Goal: Task Accomplishment & Management: Use online tool/utility

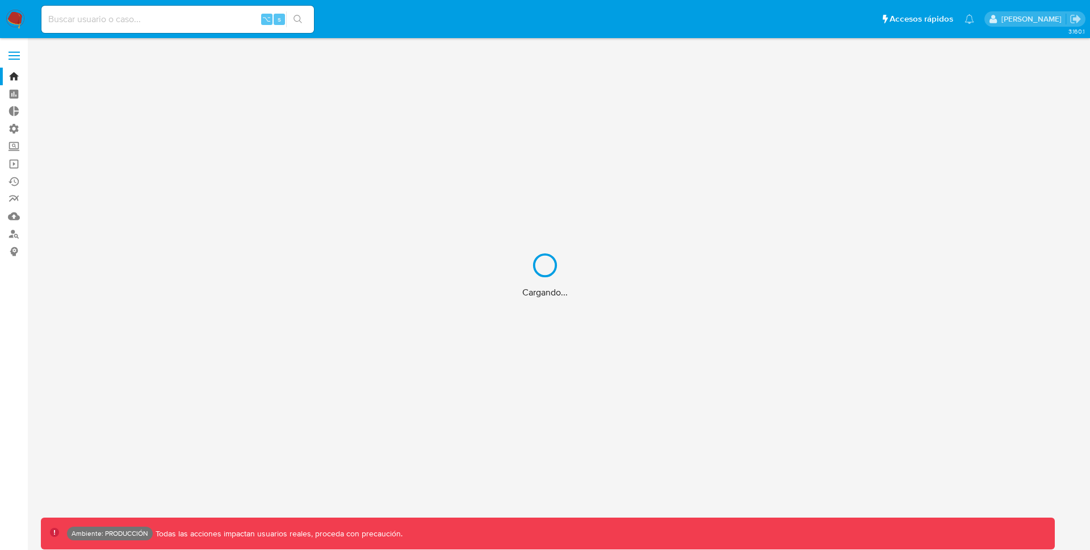
click at [23, 56] on div "Cargando..." at bounding box center [545, 275] width 1090 height 550
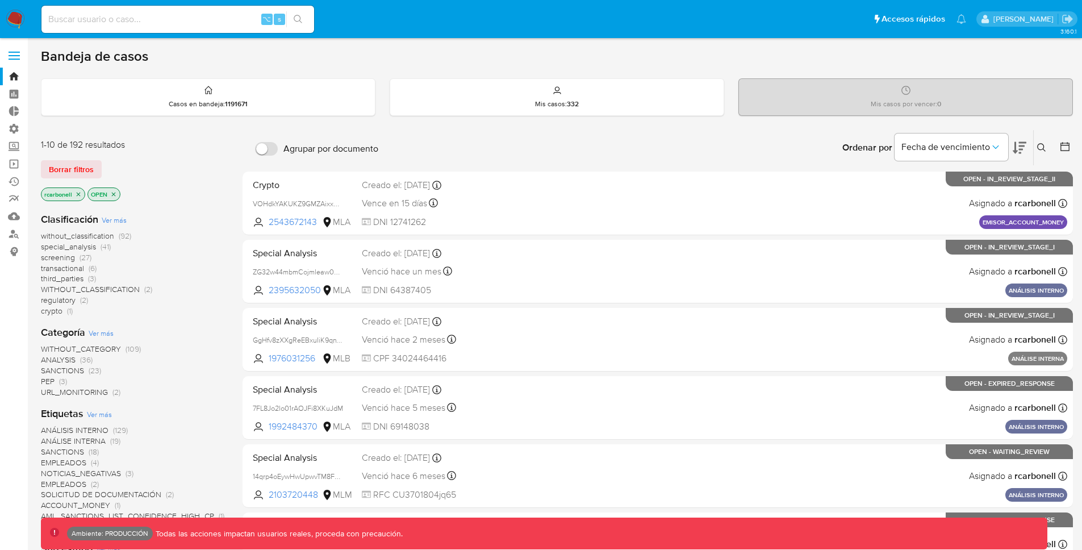
click at [22, 55] on label at bounding box center [14, 56] width 28 height 24
click at [0, 0] on input "checkbox" at bounding box center [0, 0] width 0 height 0
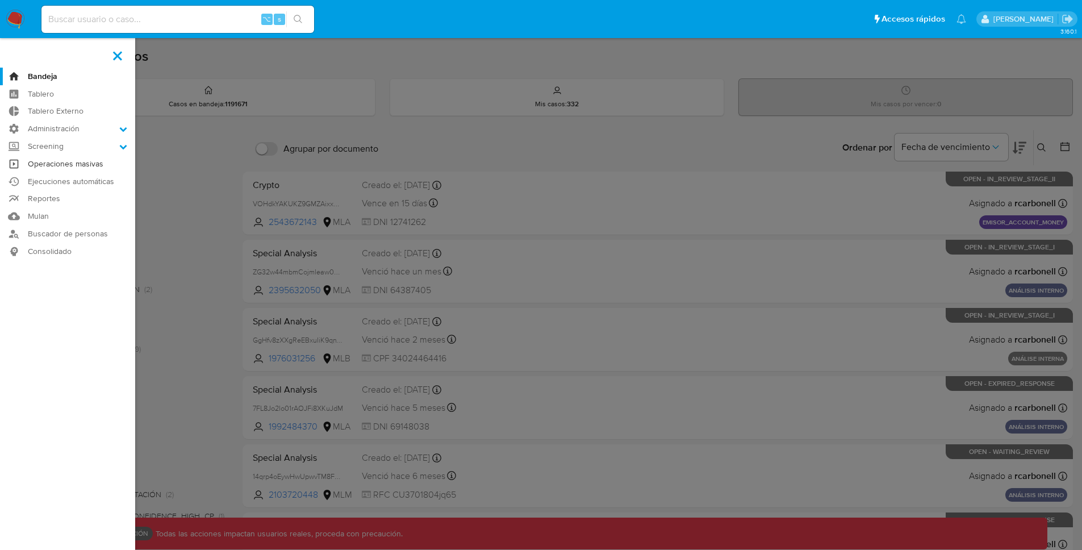
click at [82, 166] on link "Operaciones masivas" at bounding box center [67, 164] width 135 height 18
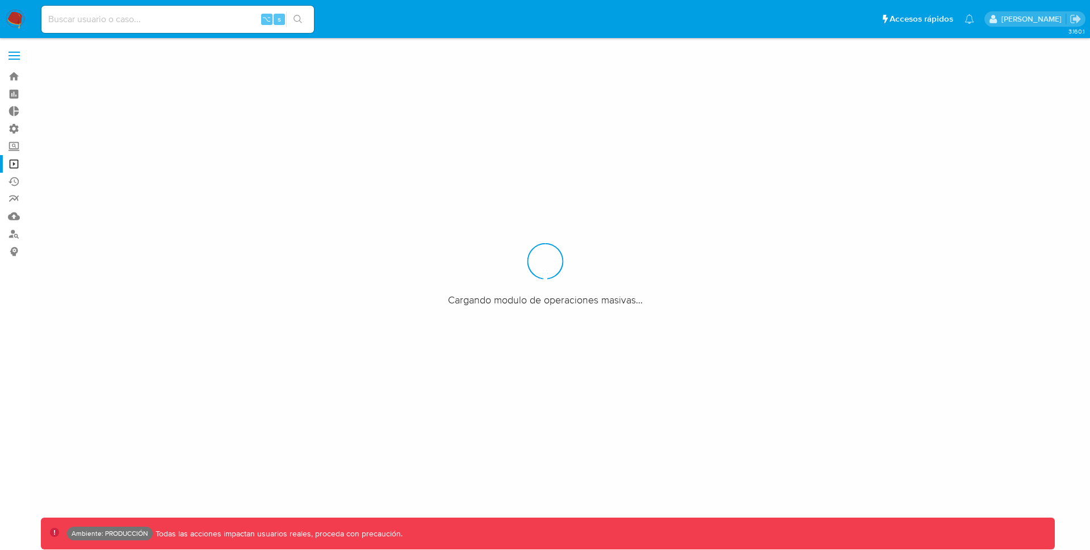
click at [462, 30] on ul "Pausado Ver notificaciones ⌥ s Accesos rápidos Presiona las siguientes teclas p…" at bounding box center [508, 19] width 944 height 28
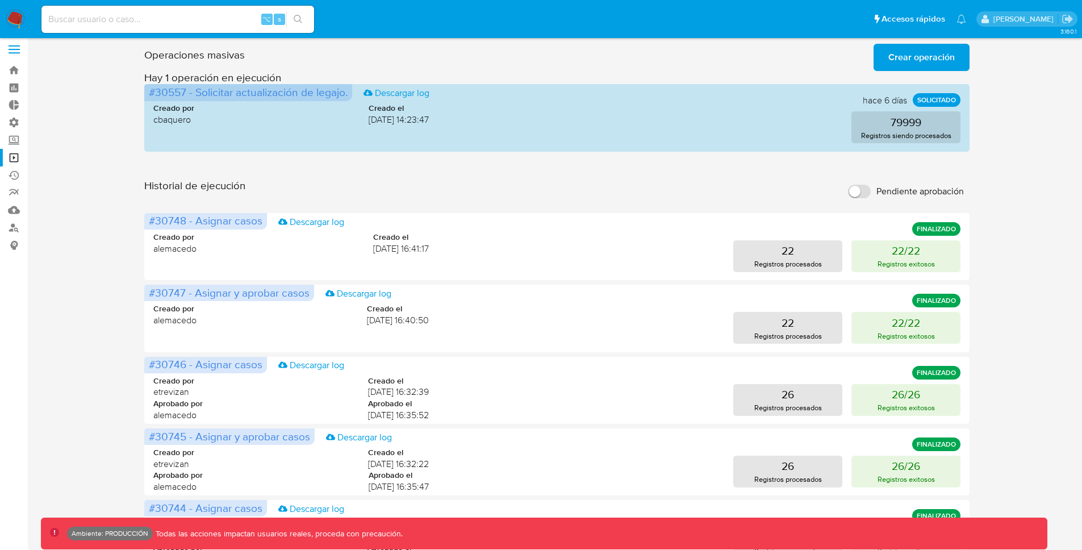
scroll to position [3, 0]
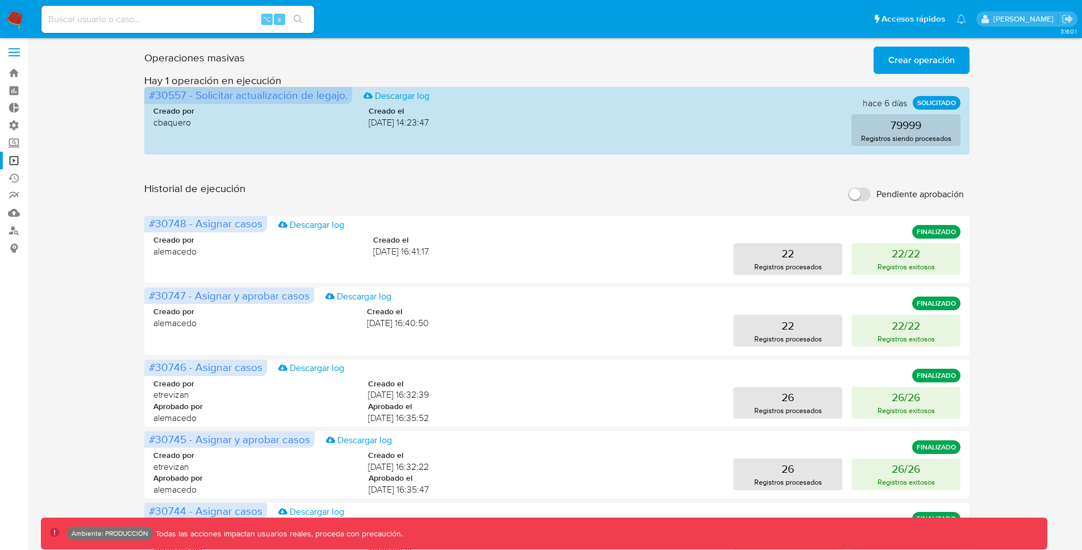
click at [859, 194] on input "Pendiente aprobación" at bounding box center [859, 194] width 23 height 14
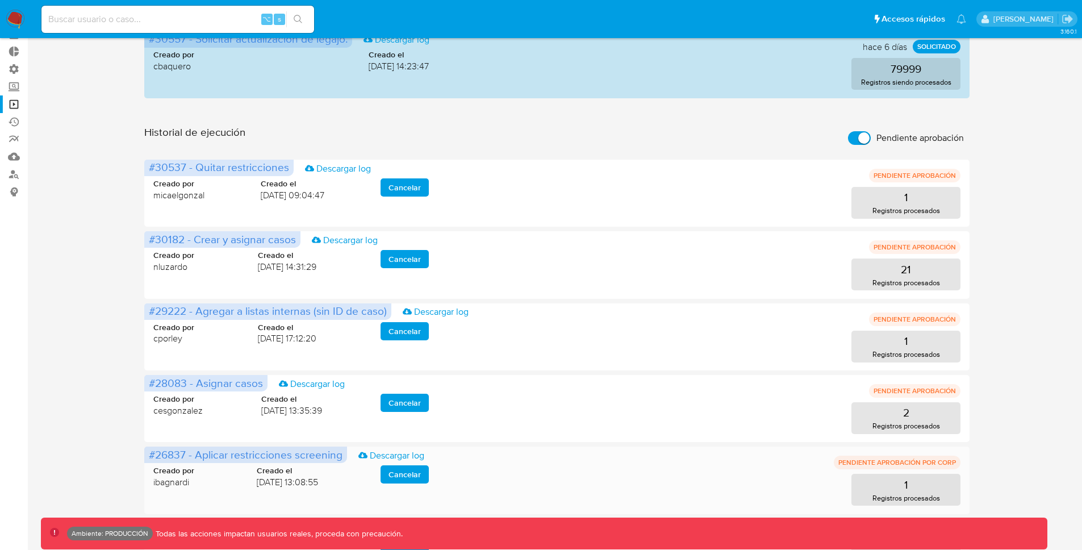
scroll to position [0, 0]
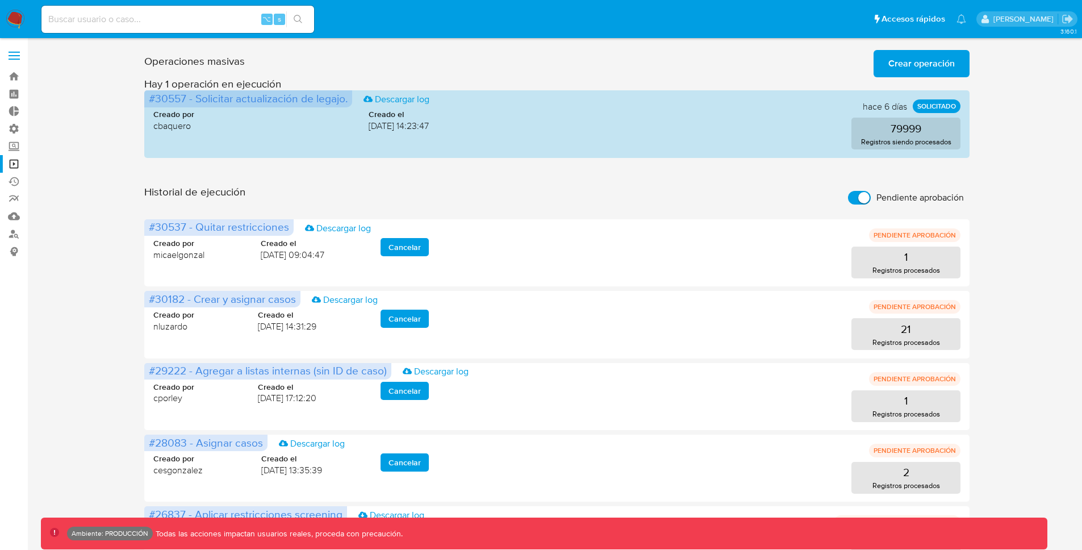
click at [860, 191] on input "Pendiente aprobación" at bounding box center [859, 198] width 23 height 14
checkbox input "false"
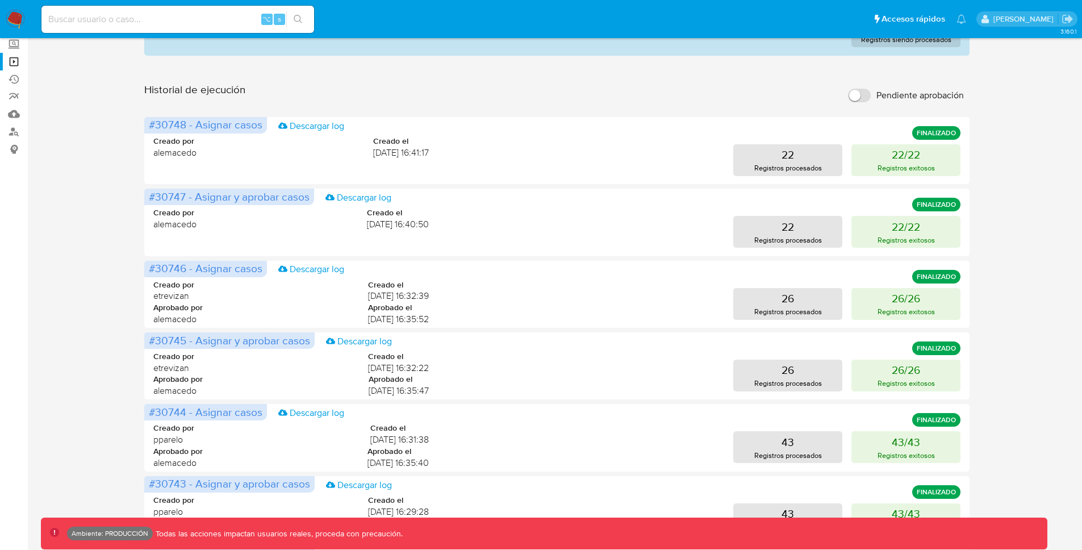
scroll to position [467, 0]
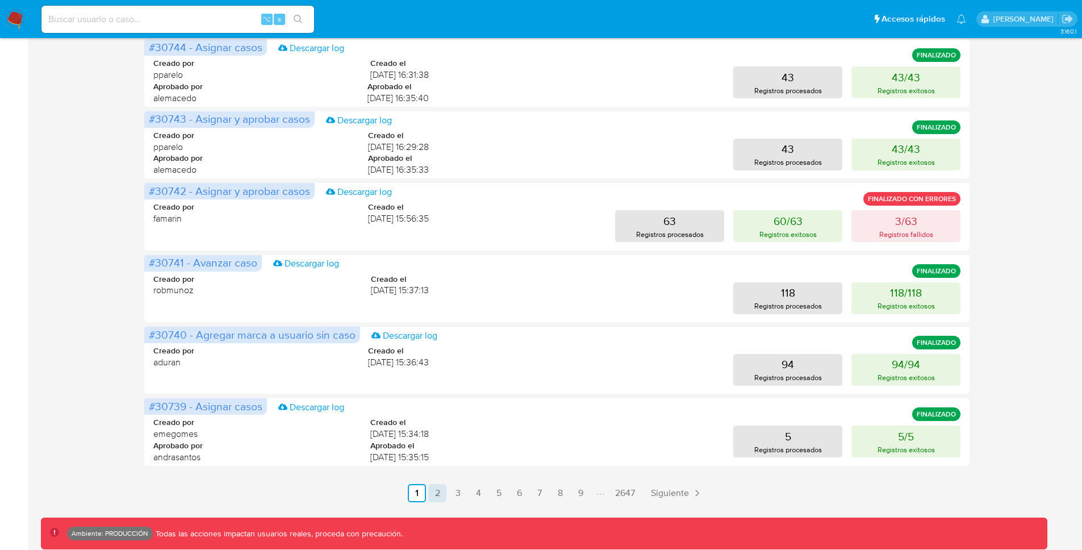
click at [437, 495] on link "2" at bounding box center [437, 493] width 18 height 18
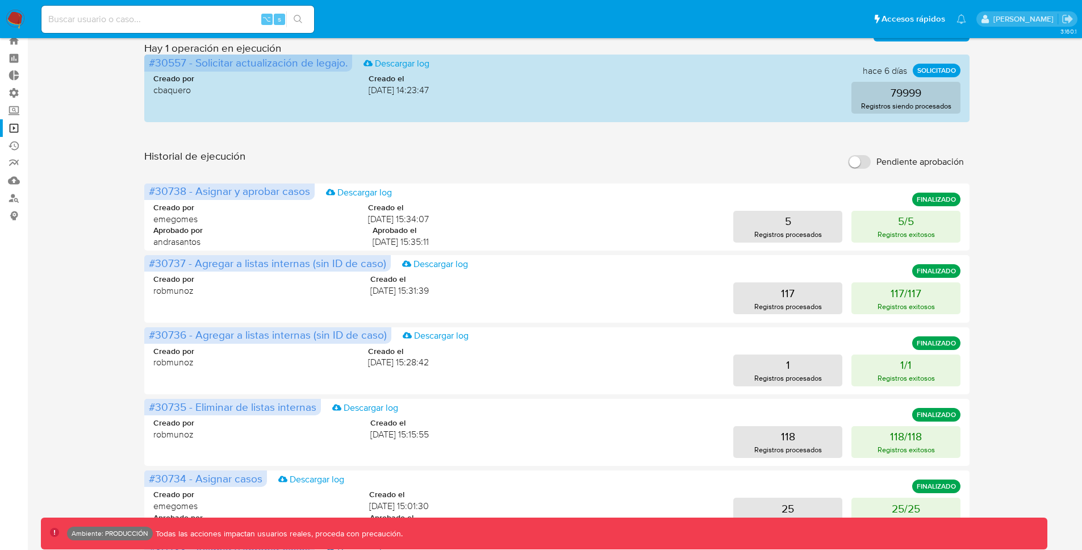
scroll to position [0, 0]
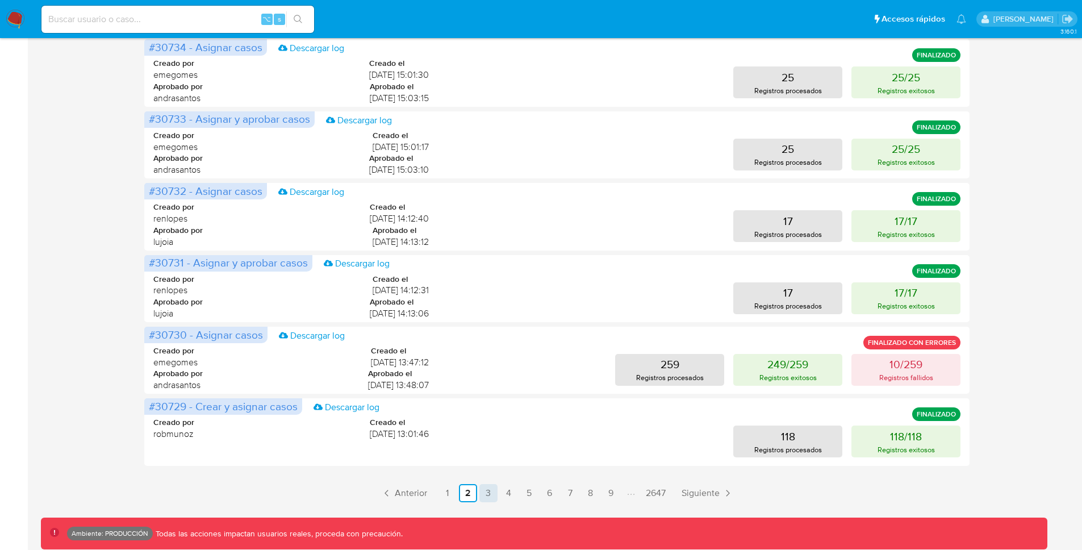
click at [483, 488] on link "3" at bounding box center [488, 493] width 18 height 18
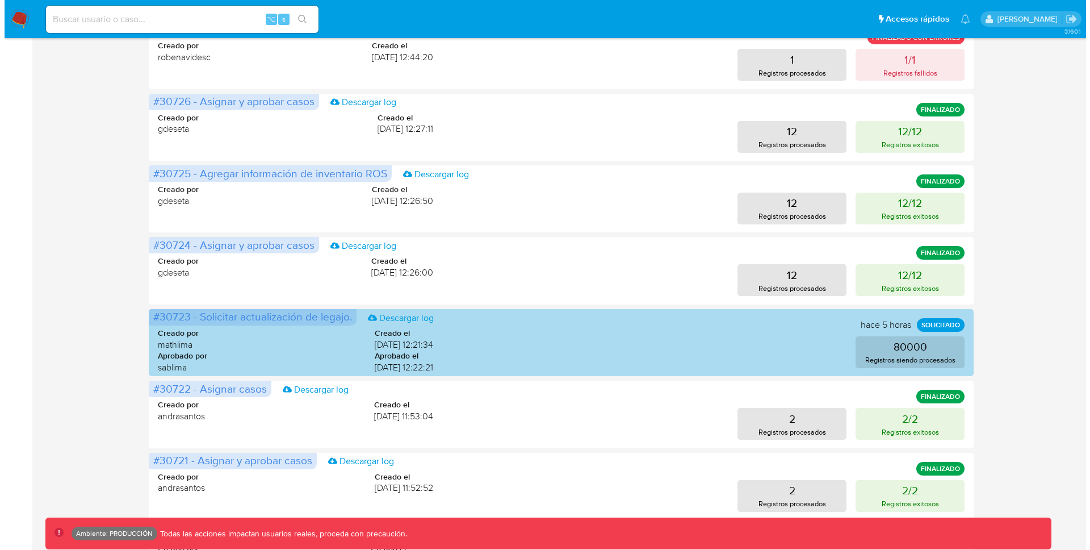
scroll to position [170, 0]
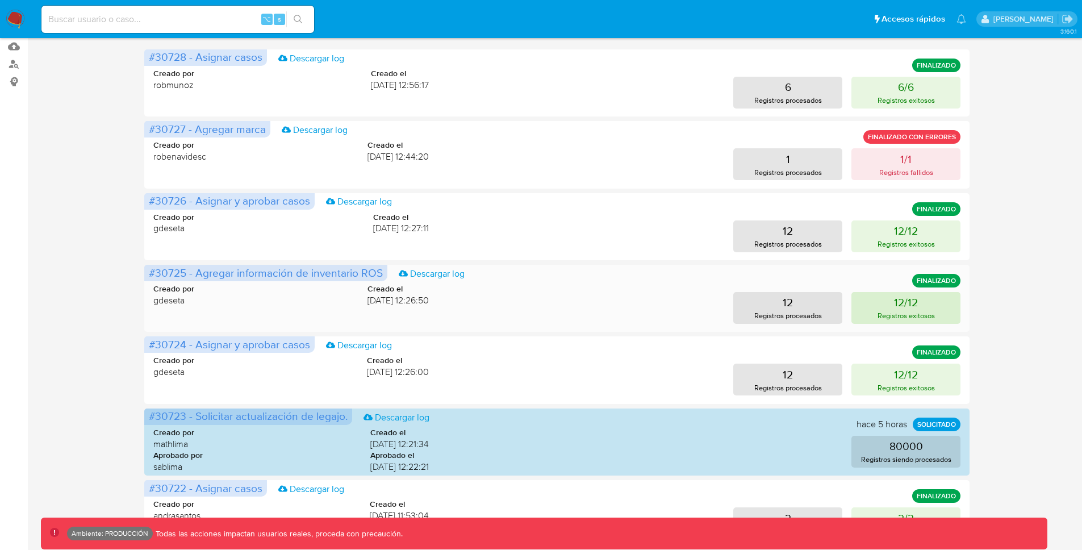
click at [867, 306] on button "12/12 Registros exitosos" at bounding box center [905, 308] width 109 height 32
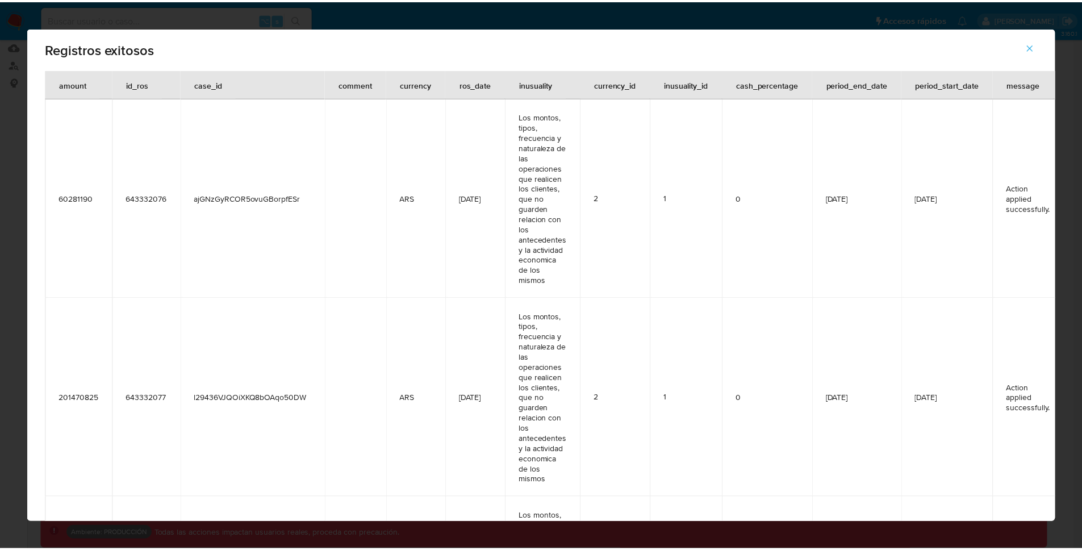
scroll to position [0, 0]
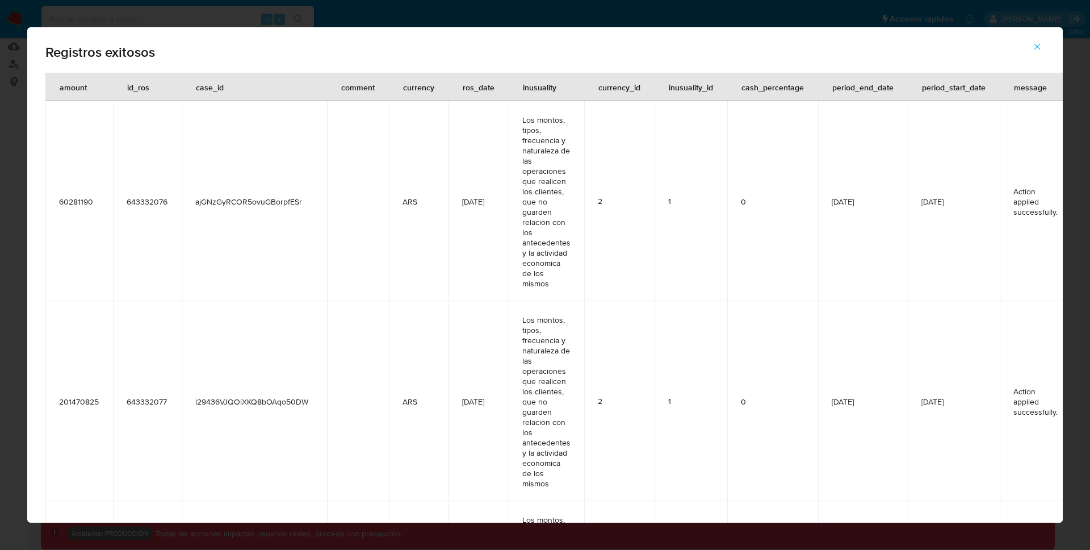
click at [1036, 50] on icon "button" at bounding box center [1037, 46] width 10 height 10
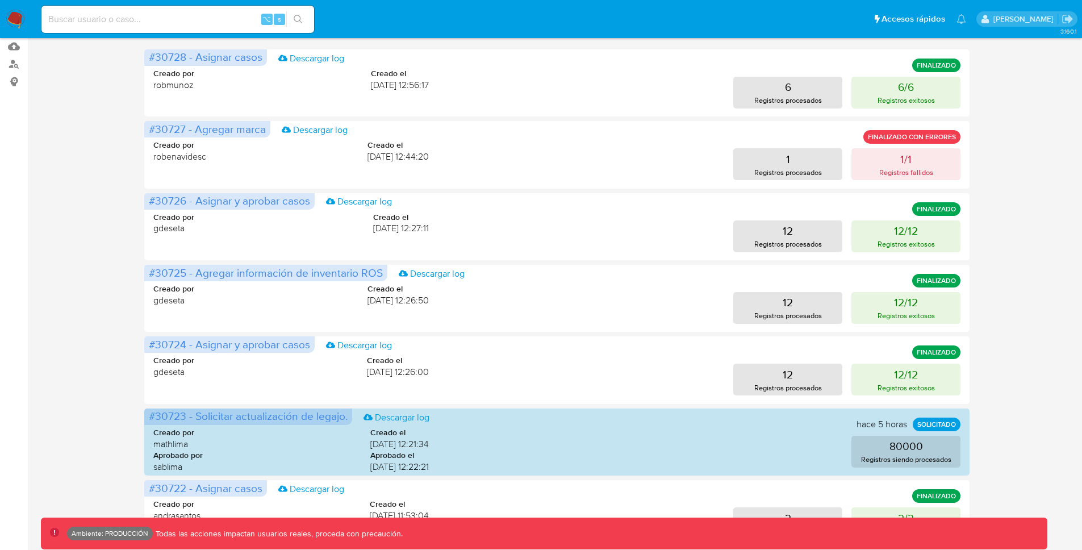
click at [1017, 205] on div "Operaciones masivas Crear operación Sólo puede [PERSON_NAME] hasta un máximo de…" at bounding box center [557, 337] width 1032 height 923
click at [909, 160] on p "1/1" at bounding box center [905, 159] width 11 height 16
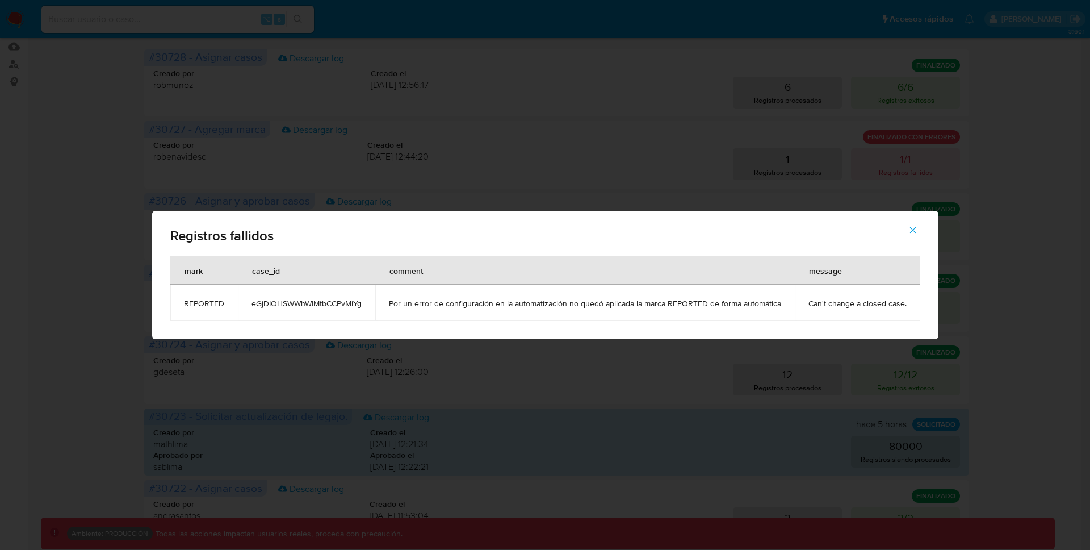
click at [918, 226] on button "button" at bounding box center [913, 229] width 40 height 27
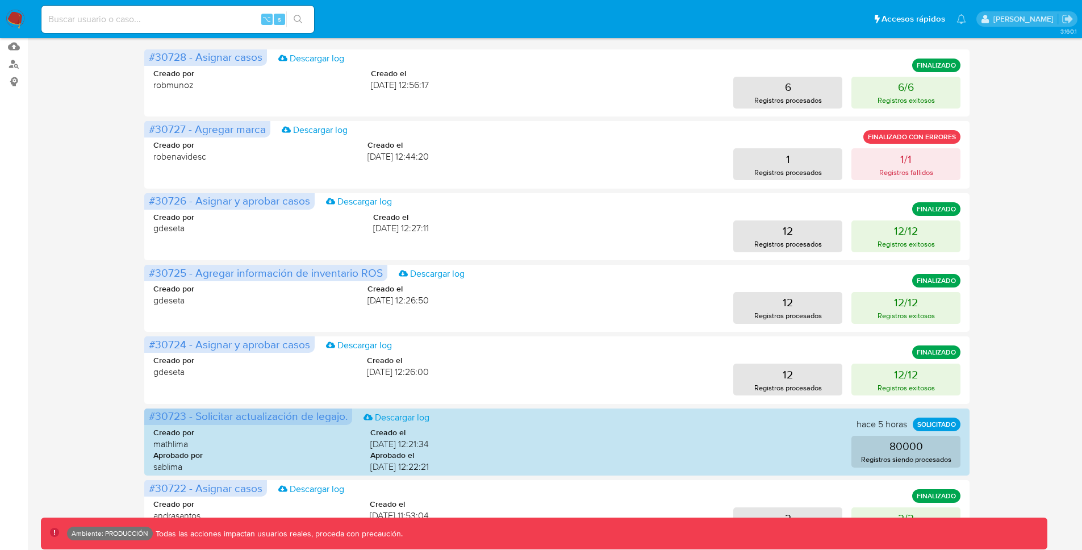
click at [1002, 208] on div "Operaciones masivas Crear operación Sólo puede [PERSON_NAME] hasta un máximo de…" at bounding box center [557, 337] width 1032 height 923
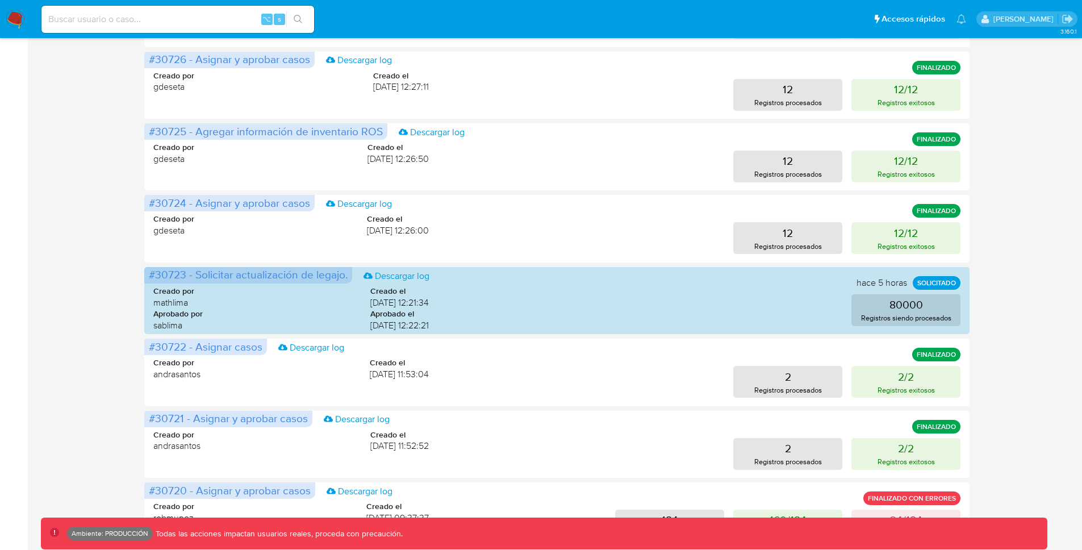
scroll to position [467, 0]
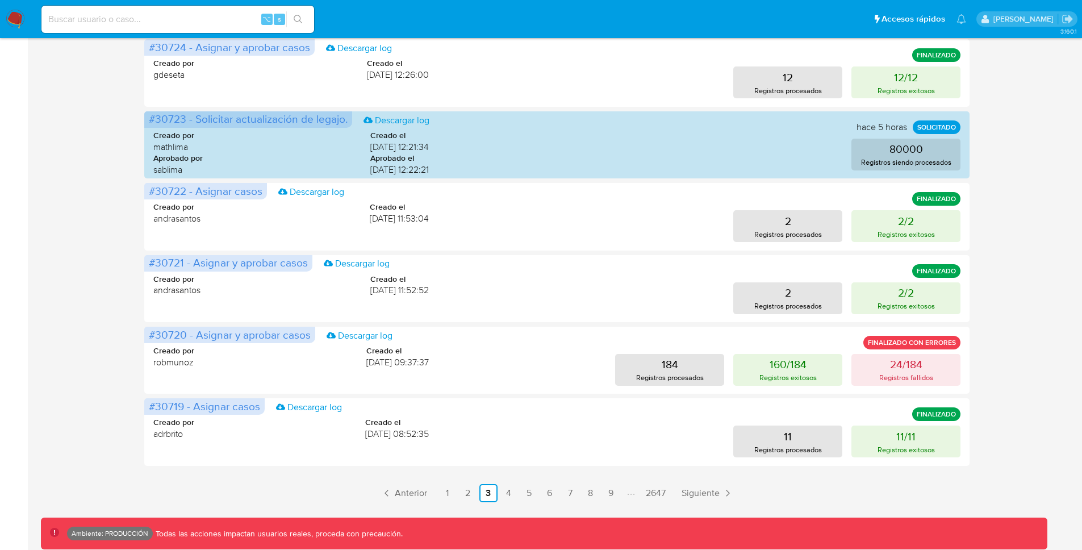
click at [1062, 195] on div "Operaciones masivas Crear operación Sólo puede [PERSON_NAME] hasta un máximo de…" at bounding box center [557, 40] width 1032 height 923
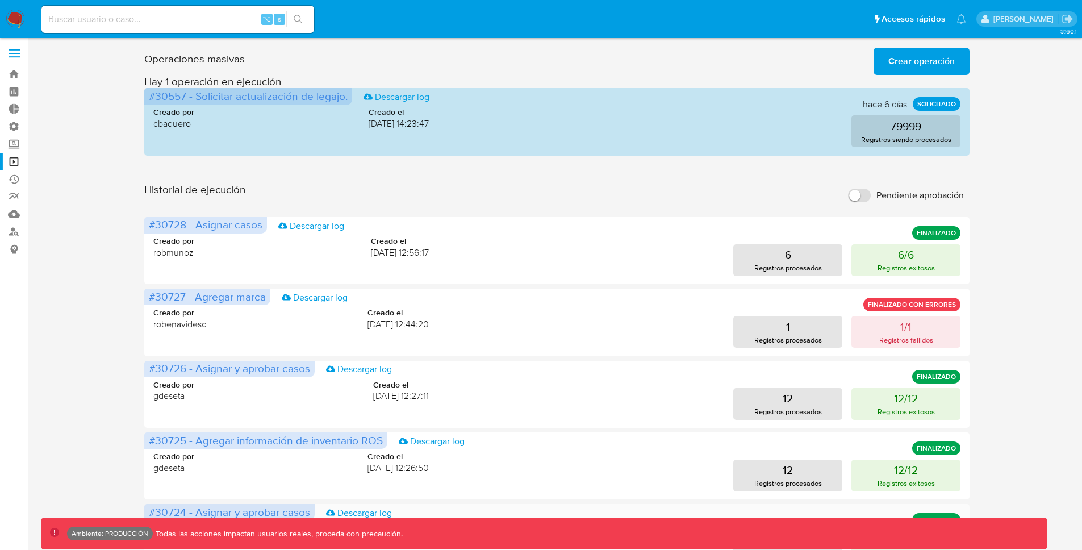
scroll to position [0, 0]
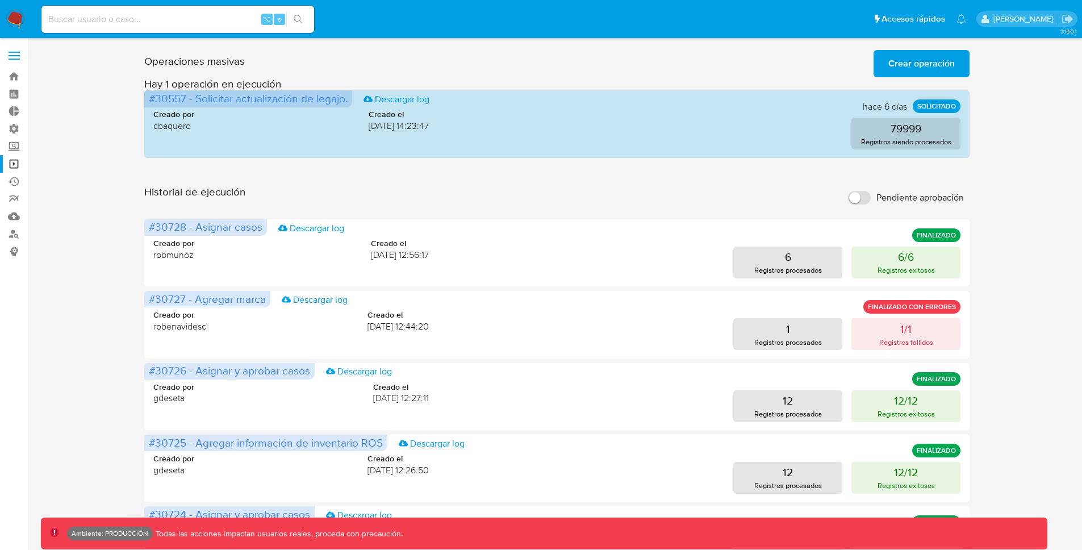
click at [995, 231] on div "Operaciones masivas Crear operación Sólo puede [PERSON_NAME] hasta un máximo de…" at bounding box center [557, 506] width 1032 height 923
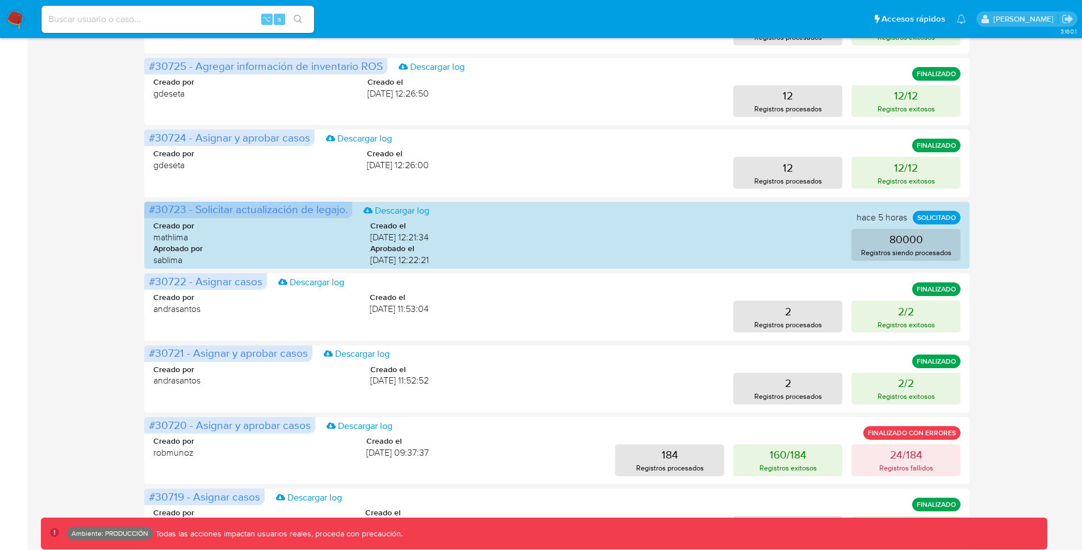
scroll to position [467, 0]
